Goal: Task Accomplishment & Management: Manage account settings

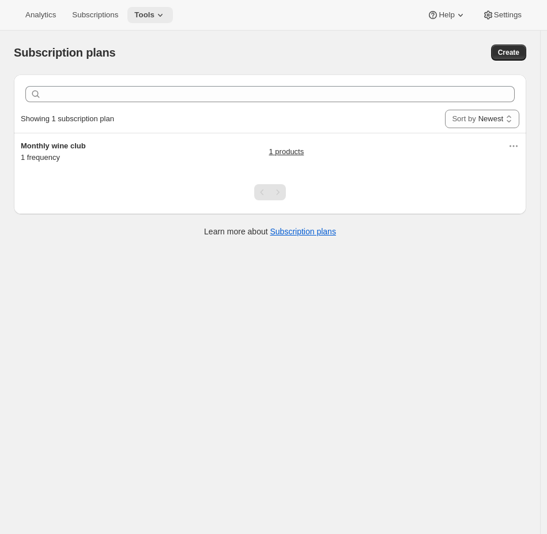
click at [149, 17] on span "Tools" at bounding box center [144, 14] width 20 height 9
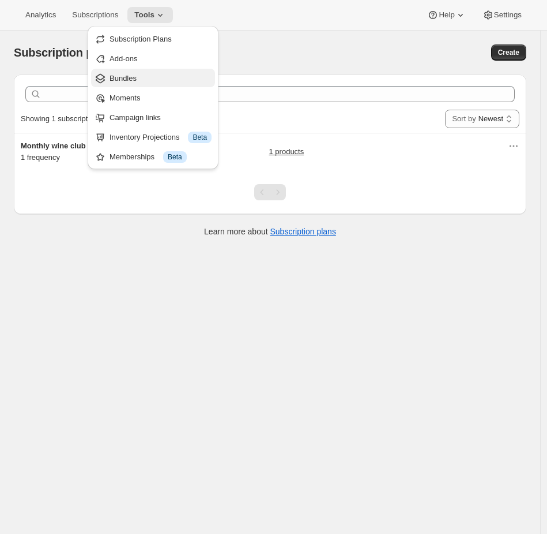
click at [117, 75] on span "Bundles" at bounding box center [123, 78] width 27 height 9
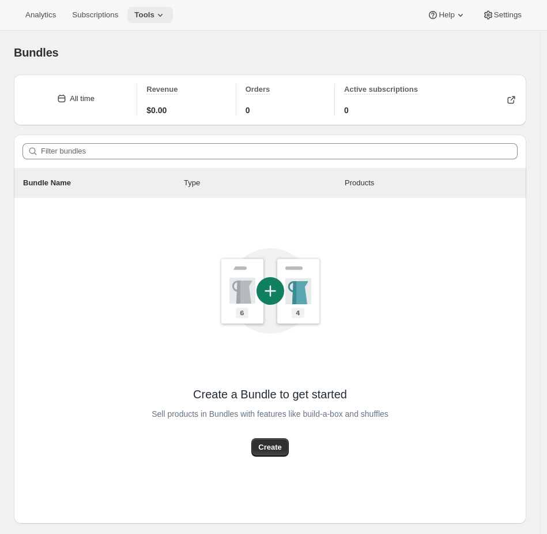
click at [162, 11] on icon at bounding box center [161, 15] width 12 height 12
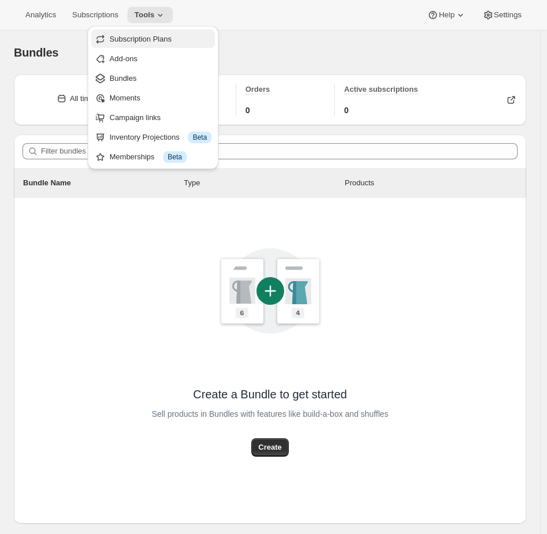
click at [141, 37] on span "Subscription Plans" at bounding box center [141, 39] width 62 height 9
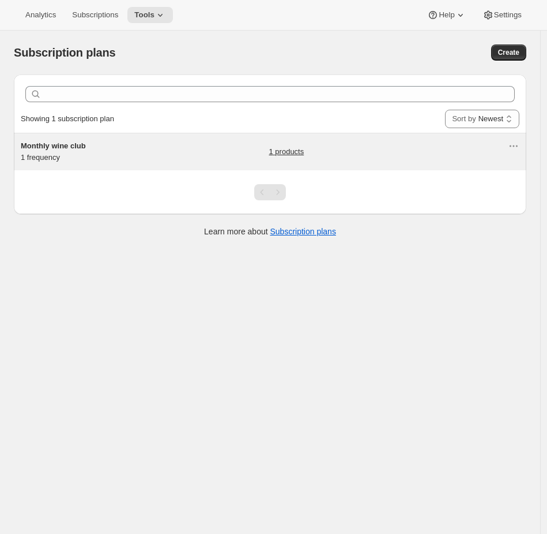
click at [115, 154] on div "Monthly wine club 1 frequency" at bounding box center [93, 151] width 144 height 23
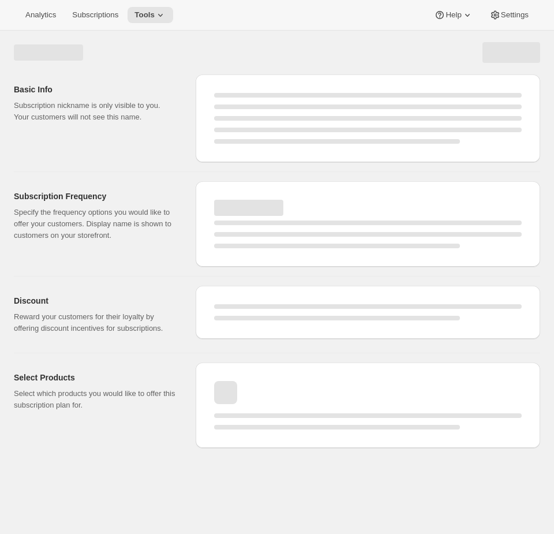
select select "WEEK"
select select "MONTH"
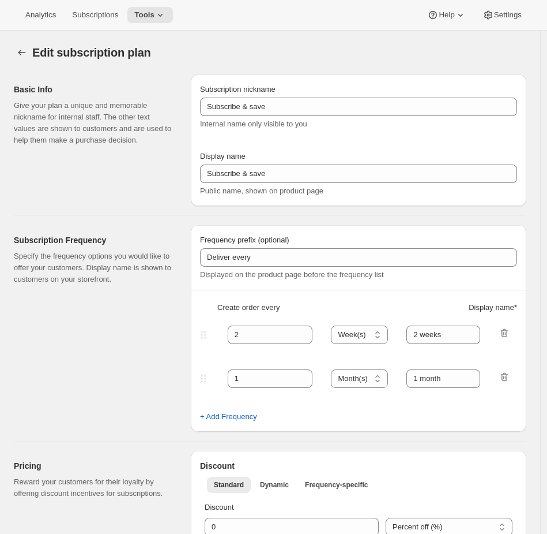
type input "Monthly wine club"
type input "1"
select select "MONTH"
type input "Monthly wine club"
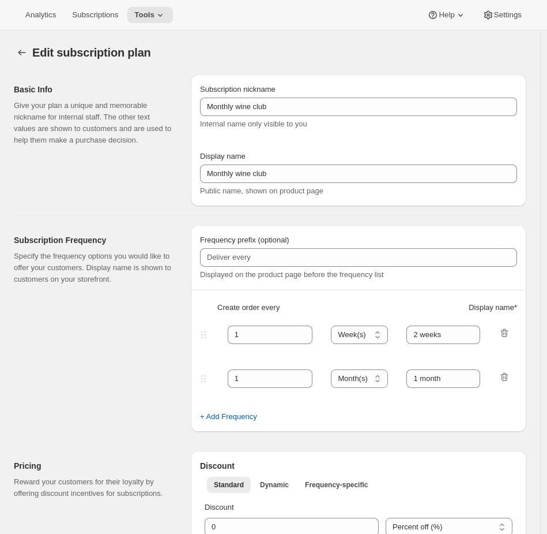
type input "You can pause, cancel and reactivate your subscription anytime"
checkbox input "true"
select select "MONTHDAY"
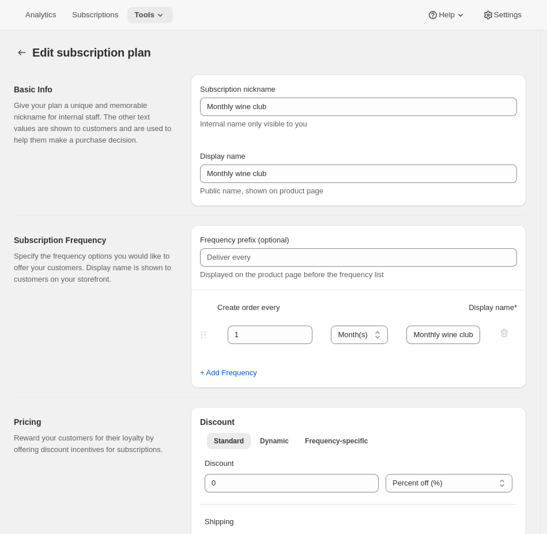
click at [154, 9] on button "Tools" at bounding box center [150, 15] width 46 height 16
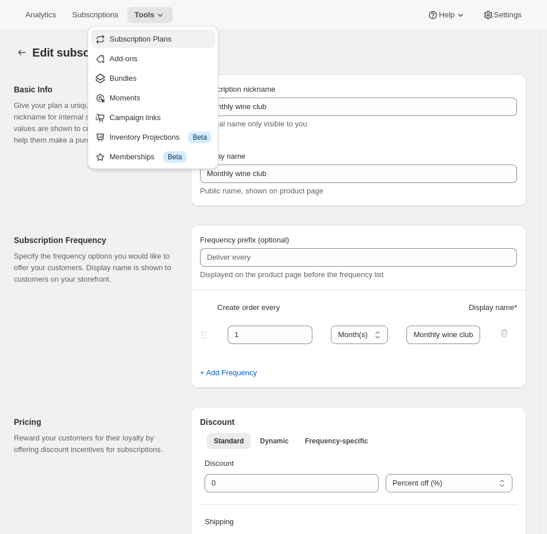
click at [126, 43] on span "Subscription Plans" at bounding box center [161, 39] width 102 height 12
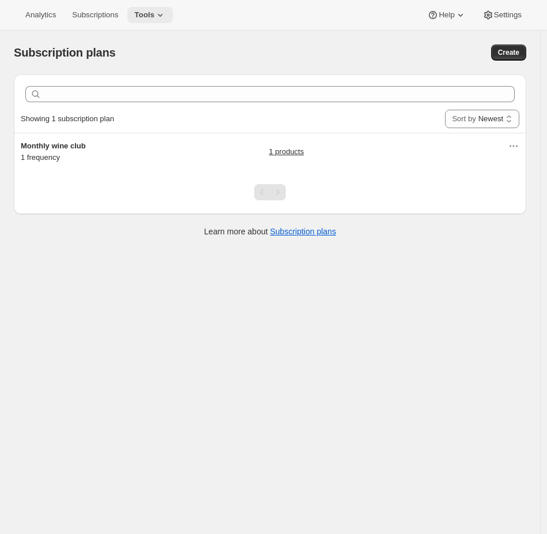
click at [148, 13] on span "Tools" at bounding box center [144, 14] width 20 height 9
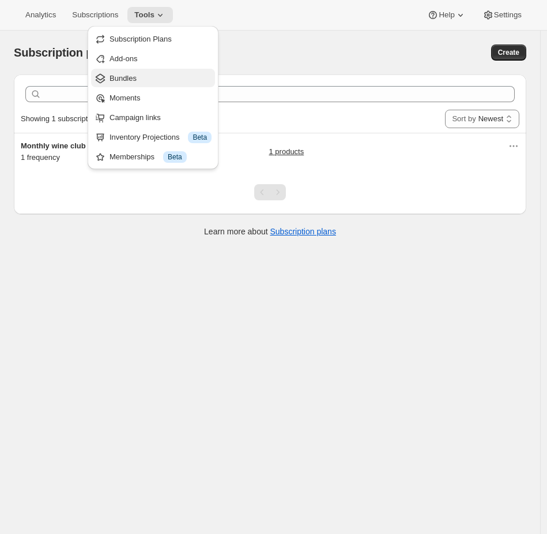
click at [141, 76] on span "Bundles" at bounding box center [161, 79] width 102 height 12
